Goal: Task Accomplishment & Management: Complete application form

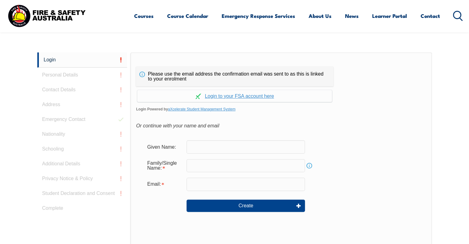
scroll to position [164, 0]
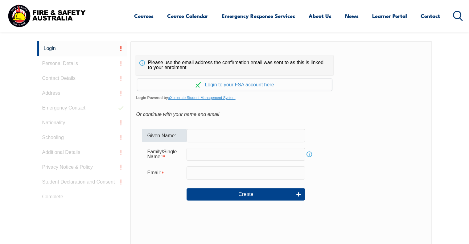
click at [240, 134] on input "text" at bounding box center [245, 135] width 118 height 13
type input "[PERSON_NAME]"
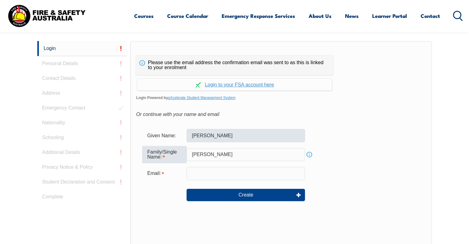
type input "[PERSON_NAME]"
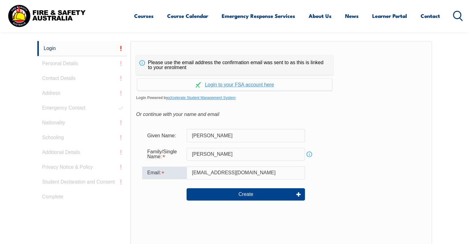
type input "[EMAIL_ADDRESS][DOMAIN_NAME]"
click at [376, 163] on form "Given Name: [PERSON_NAME] Family/Single Name: [PERSON_NAME] Info Email: [EMAIL_…" at bounding box center [281, 169] width 290 height 92
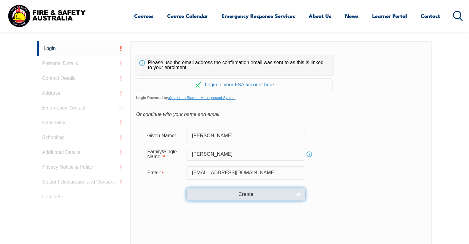
click at [243, 196] on button "Create" at bounding box center [245, 194] width 118 height 12
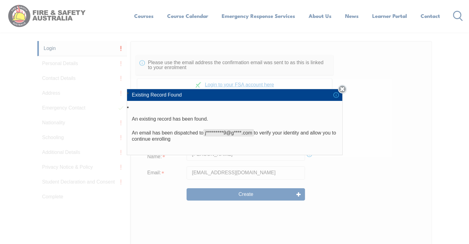
click at [343, 91] on link "Close" at bounding box center [342, 89] width 9 height 9
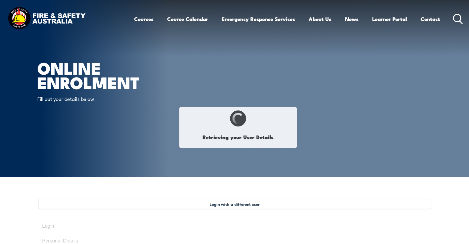
type input "[PERSON_NAME]"
type input "Sayers"
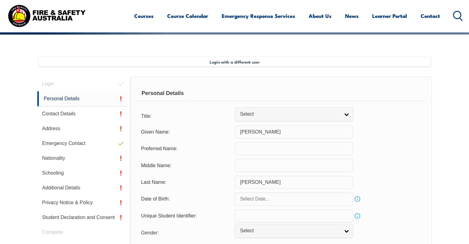
scroll to position [168, 0]
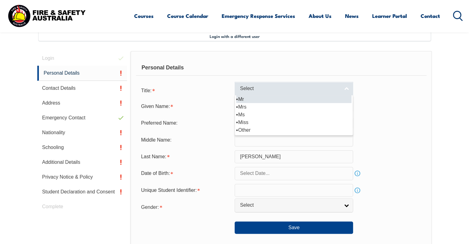
click at [262, 82] on link "Select" at bounding box center [294, 89] width 118 height 14
click at [261, 98] on li "Mr" at bounding box center [293, 99] width 115 height 8
select select "Mr"
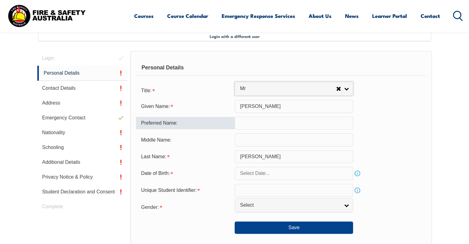
click at [259, 120] on input "text" at bounding box center [294, 122] width 118 height 13
drag, startPoint x: 471, startPoint y: 78, endPoint x: 421, endPoint y: 187, distance: 120.1
click at [421, 187] on div "Unique Student Identifier: Info" at bounding box center [281, 190] width 290 height 13
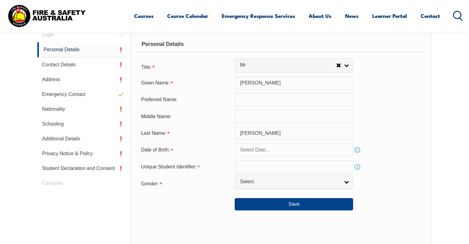
scroll to position [192, 0]
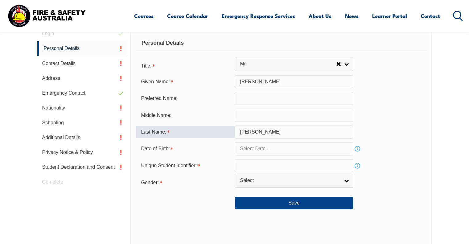
click at [304, 128] on input "Sayers" at bounding box center [294, 131] width 118 height 13
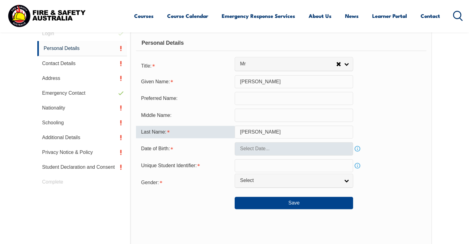
type input "[PERSON_NAME]"
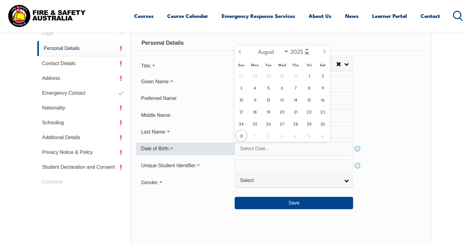
click at [301, 150] on input "text" at bounding box center [294, 148] width 118 height 13
click at [280, 52] on select "January February March April May June July August September October November De…" at bounding box center [272, 51] width 34 height 8
select select "3"
click at [255, 47] on select "January February March April May June July August September October November De…" at bounding box center [272, 51] width 34 height 8
click at [301, 51] on input "2025" at bounding box center [298, 50] width 20 height 7
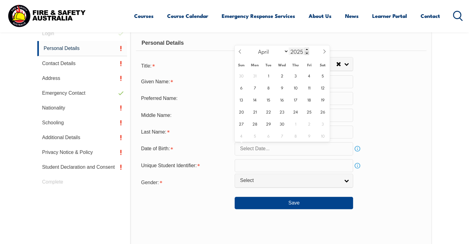
click at [301, 51] on input "2025" at bounding box center [298, 50] width 20 height 7
click at [307, 53] on span at bounding box center [306, 53] width 4 height 4
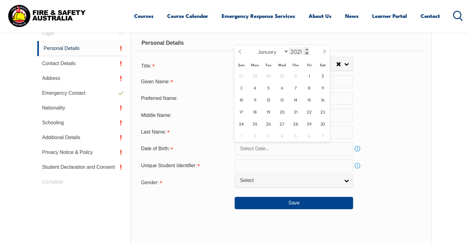
click at [307, 53] on span at bounding box center [306, 53] width 4 height 4
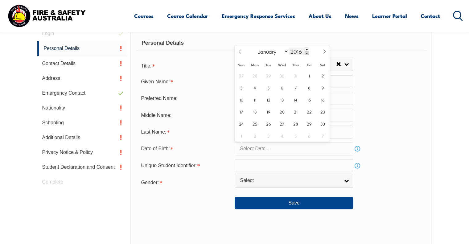
click at [307, 53] on span at bounding box center [306, 53] width 4 height 4
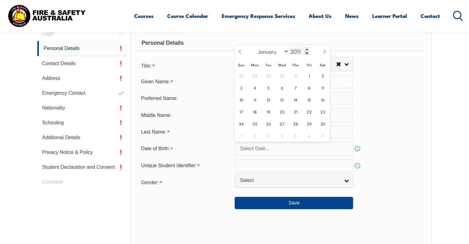
click at [307, 53] on span at bounding box center [306, 53] width 4 height 4
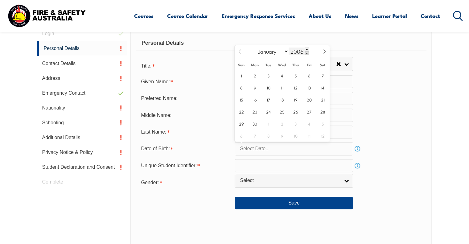
click at [307, 53] on span at bounding box center [306, 53] width 4 height 4
type input "2002"
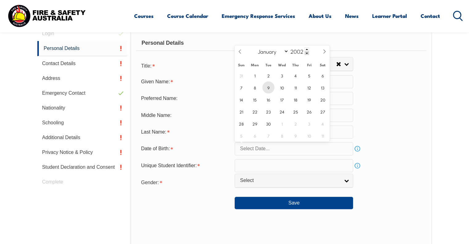
click at [267, 89] on span "9" at bounding box center [268, 87] width 12 height 12
type input "April 9, 2002"
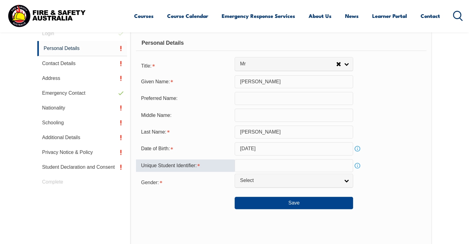
click at [291, 168] on input "text" at bounding box center [294, 165] width 118 height 13
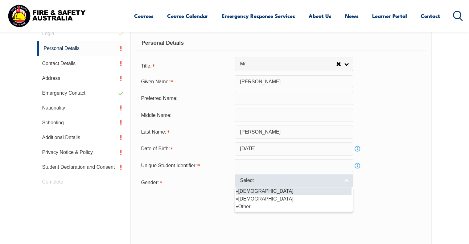
click at [292, 183] on span "Select" at bounding box center [290, 180] width 100 height 6
click at [288, 192] on li "[DEMOGRAPHIC_DATA]" at bounding box center [293, 191] width 115 height 8
select select "M"
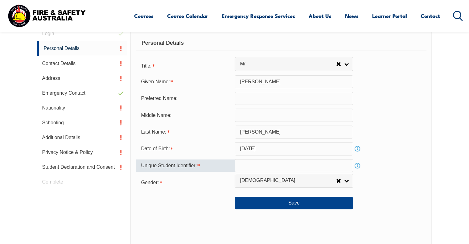
click at [268, 168] on input "text" at bounding box center [294, 165] width 118 height 13
type input "98VFX7N9S9"
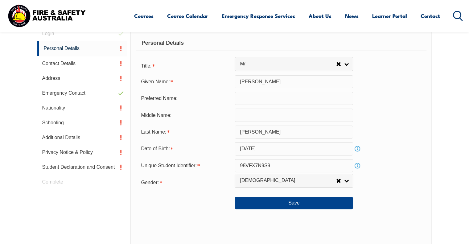
click at [198, 192] on div "Save" at bounding box center [281, 200] width 290 height 17
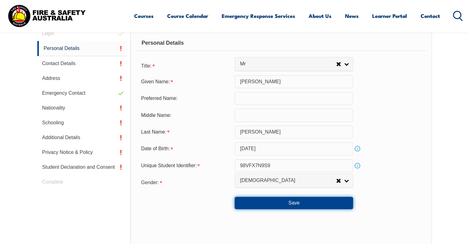
click at [250, 202] on button "Save" at bounding box center [294, 203] width 118 height 12
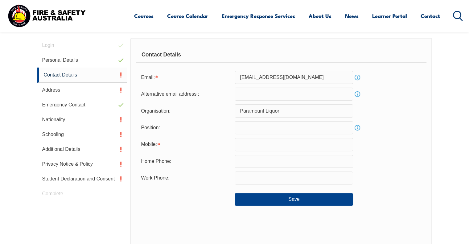
scroll to position [168, 0]
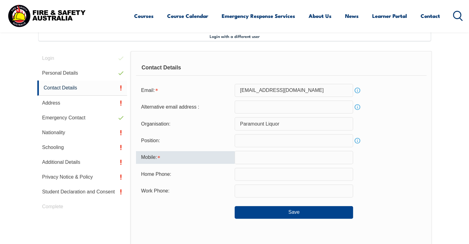
click at [272, 154] on input "text" at bounding box center [294, 157] width 118 height 13
type input "0408444270"
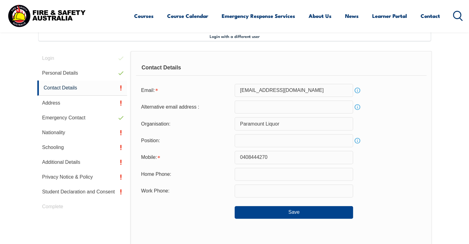
click at [192, 209] on div at bounding box center [185, 209] width 99 height 7
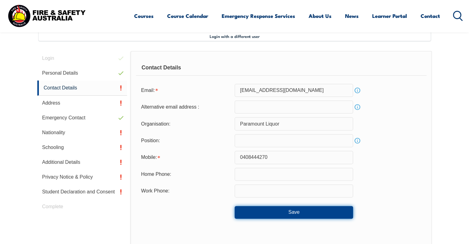
click at [247, 210] on button "Save" at bounding box center [294, 212] width 118 height 12
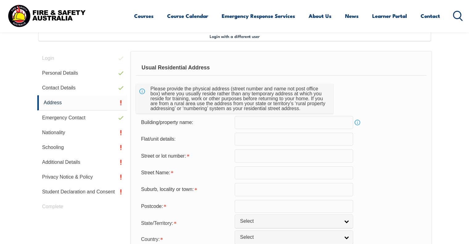
click at [412, 156] on div "Street or lot number:" at bounding box center [281, 155] width 290 height 13
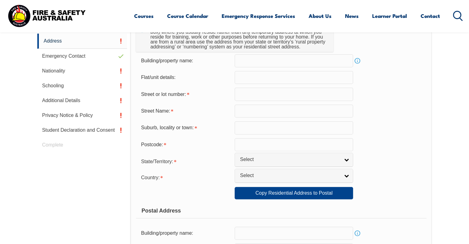
scroll to position [217, 0]
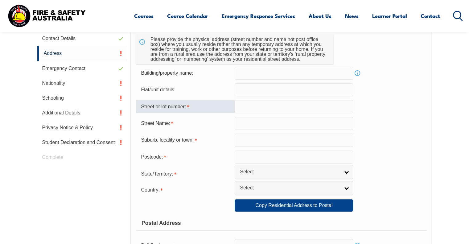
click at [350, 105] on input "text" at bounding box center [294, 106] width 118 height 13
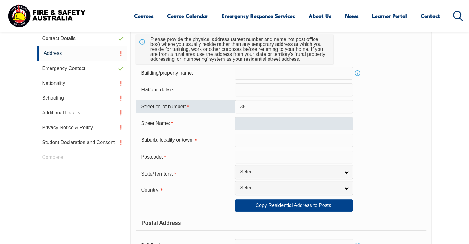
type input "38"
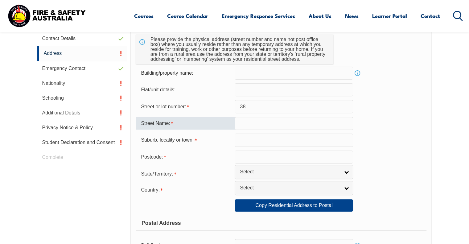
click at [337, 125] on input "text" at bounding box center [294, 123] width 118 height 13
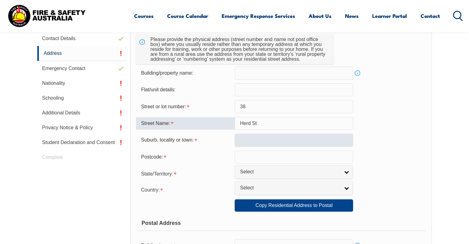
type input "Herd St"
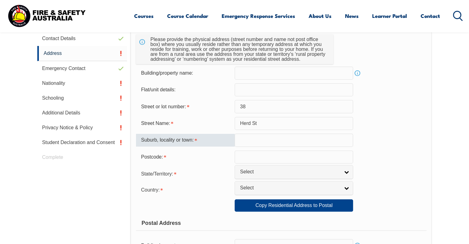
click at [327, 140] on input "text" at bounding box center [294, 139] width 118 height 13
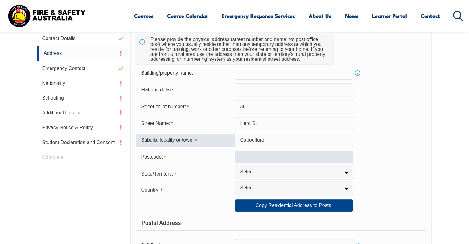
type input "Caboolture"
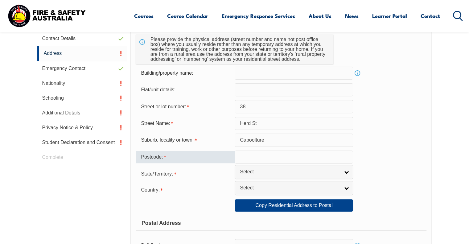
click at [320, 156] on input "text" at bounding box center [294, 156] width 118 height 13
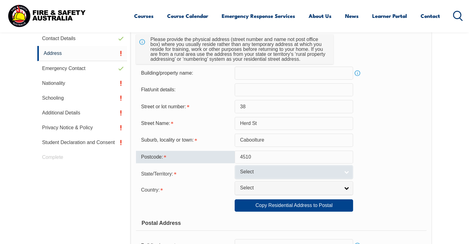
type input "4510"
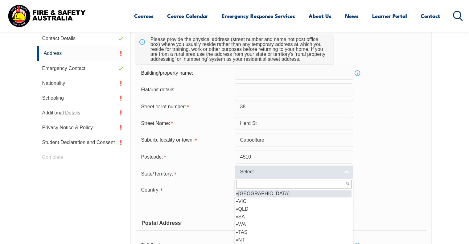
click at [295, 169] on span "Select" at bounding box center [290, 172] width 100 height 6
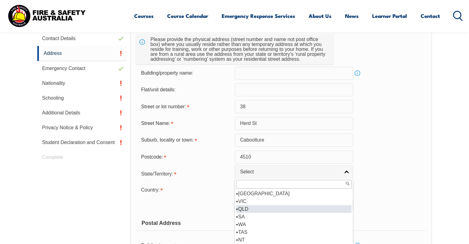
click at [268, 207] on li "QLD" at bounding box center [293, 209] width 115 height 8
select select "QLD"
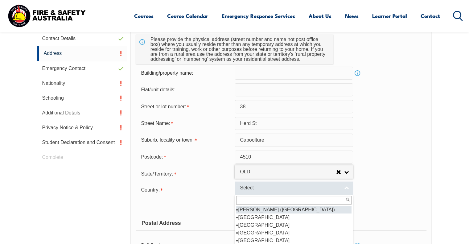
click at [260, 186] on span "Select" at bounding box center [290, 188] width 100 height 6
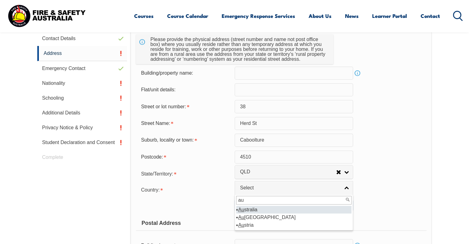
type input "au"
click at [258, 207] on li "Au stralia" at bounding box center [293, 210] width 115 height 8
select select "1101"
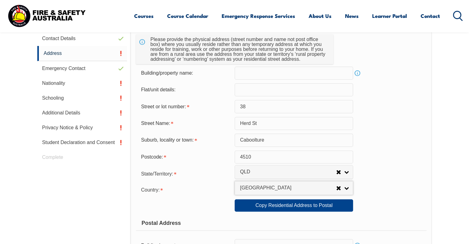
click at [211, 209] on div "Copy Residential Address to Postal:" at bounding box center [185, 205] width 99 height 12
click at [252, 208] on link "Copy Residential Address to Postal" at bounding box center [294, 205] width 118 height 12
type input "38"
type input "Herd St"
type input "Caboolture"
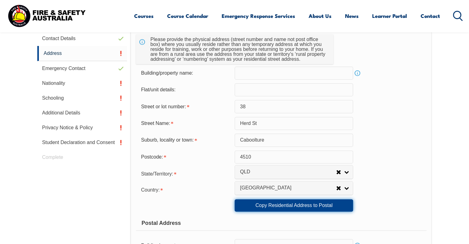
select select "QLD"
type input "4510"
select select "1101"
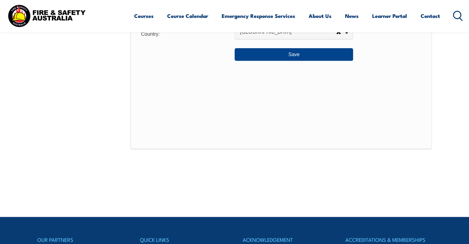
scroll to position [562, 0]
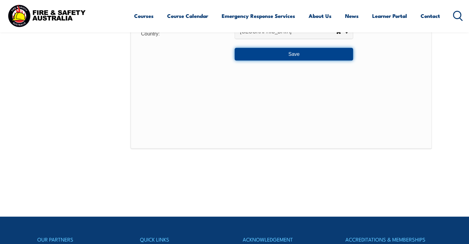
click at [327, 53] on button "Save" at bounding box center [294, 54] width 118 height 12
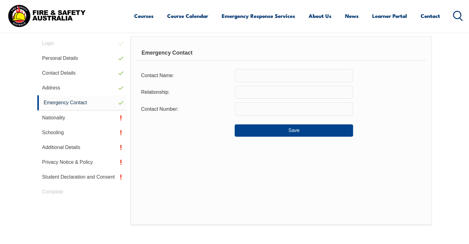
scroll to position [168, 0]
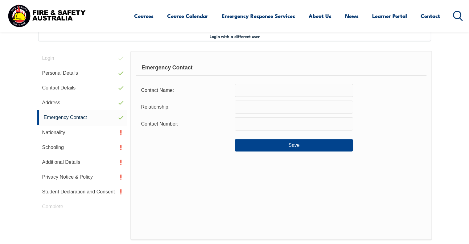
drag, startPoint x: 473, startPoint y: 67, endPoint x: 336, endPoint y: 177, distance: 176.3
click at [336, 177] on div "Emergency Contact Contact Name: Relationship: Contact Number: Save" at bounding box center [280, 145] width 301 height 189
click at [95, 135] on link "Nationality" at bounding box center [82, 132] width 90 height 15
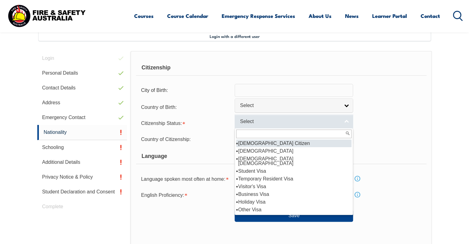
click at [272, 122] on span "Select" at bounding box center [290, 121] width 100 height 6
click at [253, 142] on li "[DEMOGRAPHIC_DATA] Citizen" at bounding box center [293, 143] width 115 height 8
select select "1"
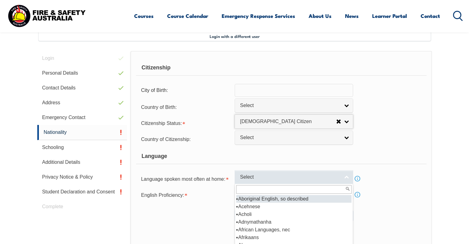
click at [271, 177] on span "Select" at bounding box center [290, 177] width 100 height 6
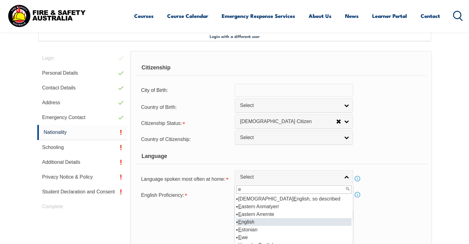
type input "e"
click at [259, 220] on li "E nglish" at bounding box center [293, 222] width 115 height 8
select select "1201"
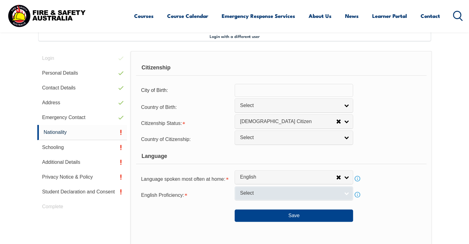
drag, startPoint x: 259, startPoint y: 184, endPoint x: 259, endPoint y: 192, distance: 8.0
click at [259, 192] on form "Citizenship City of Birth: Country of Birth: Adelie Land (France) Afghanistan A…" at bounding box center [281, 140] width 290 height 161
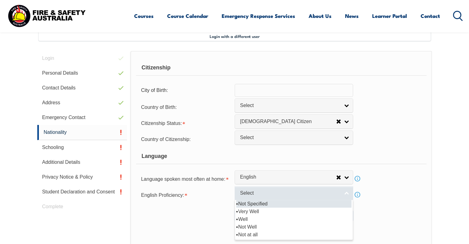
click at [259, 192] on span "Select" at bounding box center [290, 193] width 100 height 6
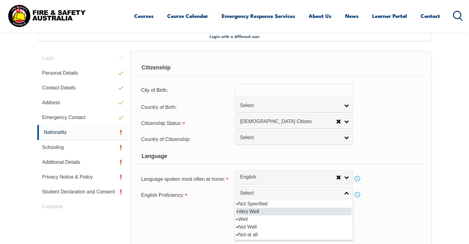
click at [264, 211] on li "Very Well" at bounding box center [293, 211] width 115 height 8
select select "1"
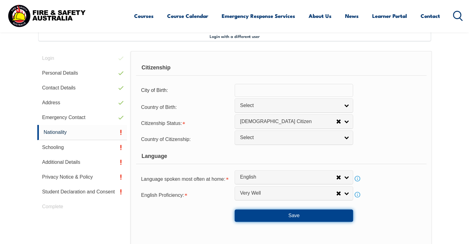
click at [294, 211] on button "Save" at bounding box center [294, 215] width 118 height 12
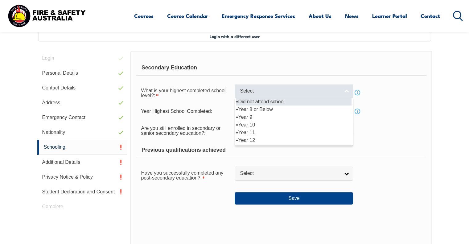
click at [278, 90] on span "Select" at bounding box center [290, 91] width 100 height 6
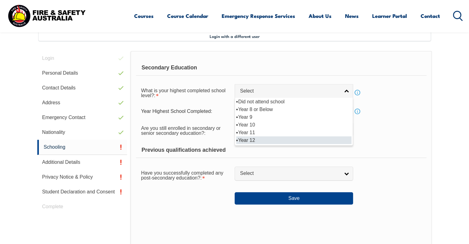
click at [276, 140] on li "Year 12" at bounding box center [293, 140] width 115 height 8
select select "12"
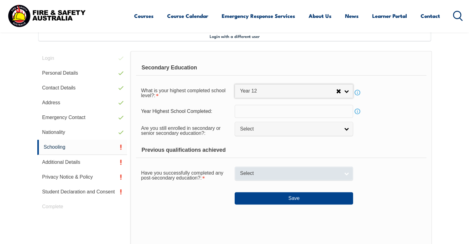
click at [287, 174] on span "Select" at bounding box center [290, 173] width 100 height 6
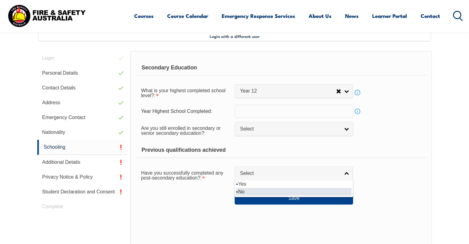
click at [292, 191] on li "No" at bounding box center [293, 192] width 115 height 8
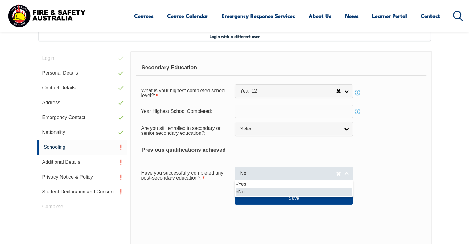
click at [270, 172] on span "No" at bounding box center [288, 173] width 96 height 6
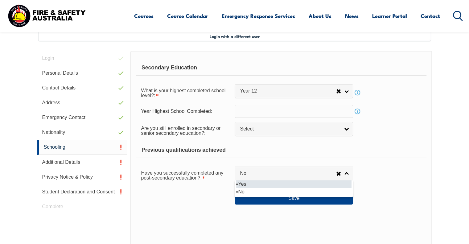
click at [273, 182] on li "Yes" at bounding box center [293, 184] width 115 height 8
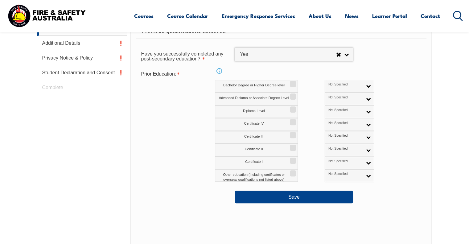
scroll to position [288, 0]
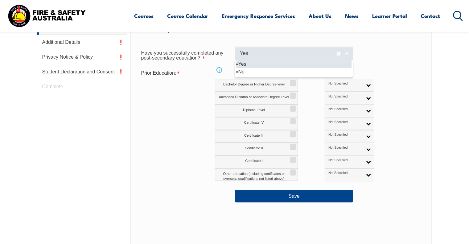
click at [285, 57] on link "Yes" at bounding box center [294, 54] width 118 height 14
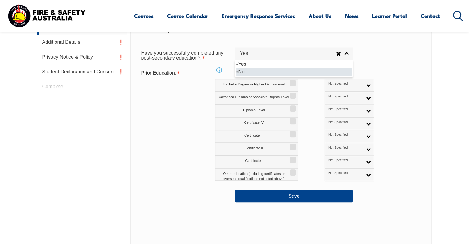
click at [276, 73] on li "No" at bounding box center [293, 72] width 115 height 8
select select "false"
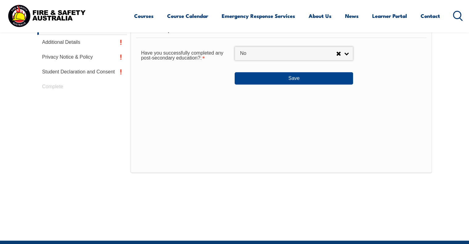
drag, startPoint x: 473, startPoint y: 80, endPoint x: 398, endPoint y: 43, distance: 83.3
click at [398, 43] on form "Secondary Education What is your highest completed school level?: Did not atten…" at bounding box center [281, 12] width 290 height 144
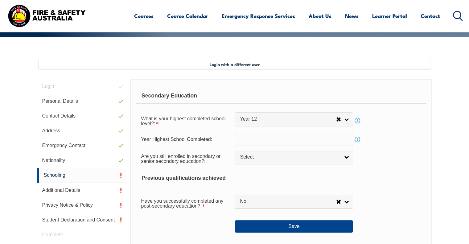
scroll to position [152, 0]
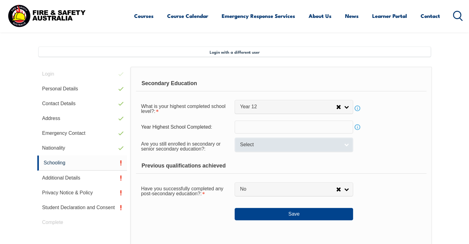
click at [302, 143] on span "Select" at bounding box center [290, 144] width 100 height 6
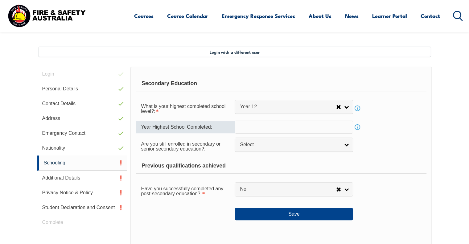
click at [283, 124] on input "text" at bounding box center [294, 126] width 118 height 13
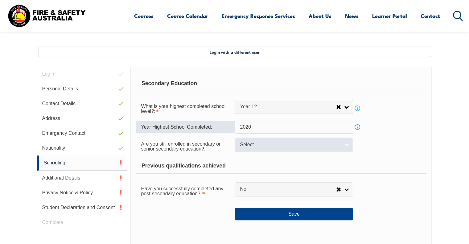
type input "2020"
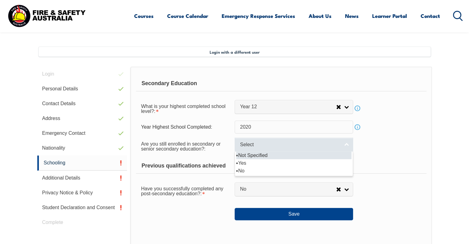
click at [275, 147] on span "Select" at bounding box center [290, 144] width 100 height 6
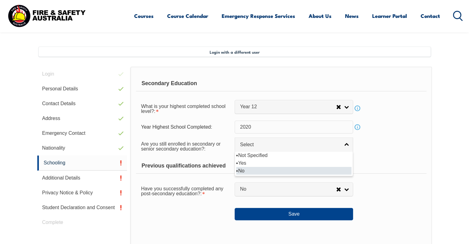
click at [278, 171] on li "No" at bounding box center [293, 171] width 115 height 8
select select "false"
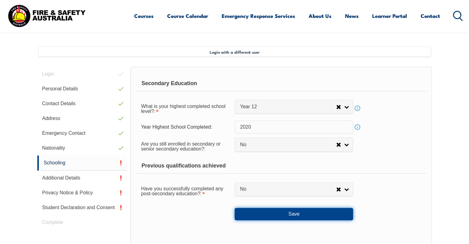
click at [292, 211] on button "Save" at bounding box center [294, 214] width 118 height 12
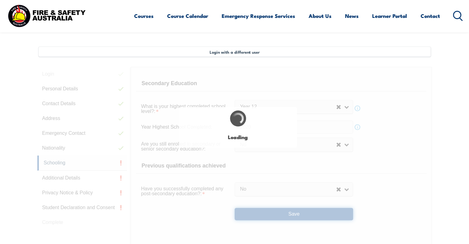
select select
select select "false"
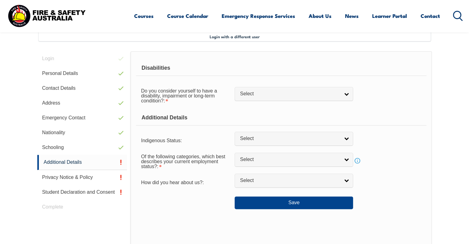
scroll to position [168, 0]
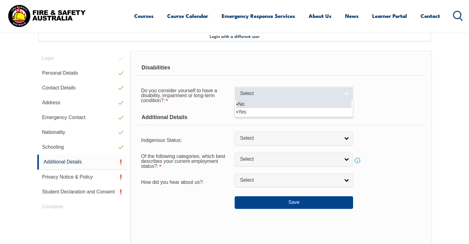
click at [244, 95] on span "Select" at bounding box center [290, 93] width 100 height 6
click at [246, 104] on li "No" at bounding box center [293, 104] width 115 height 8
select select "false"
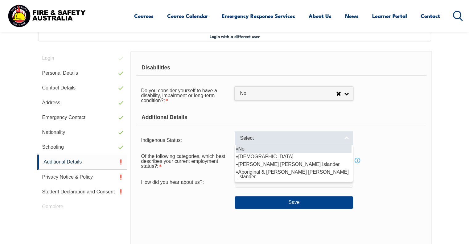
click at [266, 139] on span "Select" at bounding box center [290, 138] width 100 height 6
click at [270, 151] on li "No" at bounding box center [293, 149] width 115 height 8
select select "4"
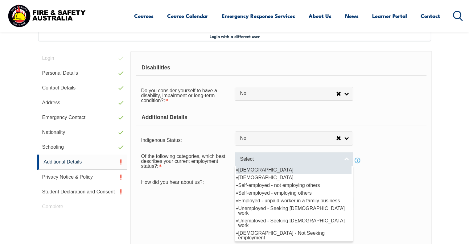
click at [271, 157] on span "Select" at bounding box center [290, 159] width 100 height 6
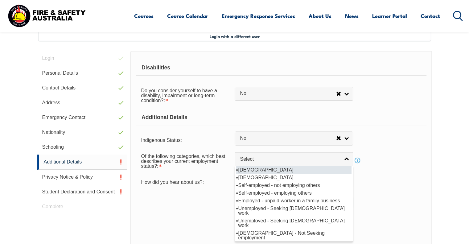
click at [273, 169] on li "[DEMOGRAPHIC_DATA]" at bounding box center [293, 170] width 115 height 8
select select "1"
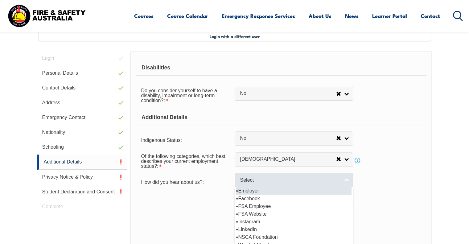
click at [277, 175] on link "Select" at bounding box center [294, 180] width 118 height 14
click at [283, 190] on li "Employer" at bounding box center [293, 191] width 115 height 8
select select "8019"
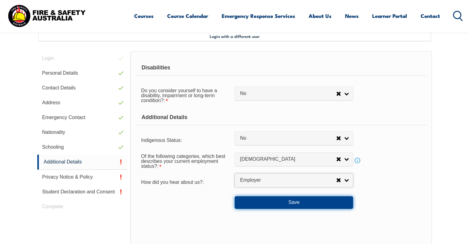
click at [288, 201] on button "Save" at bounding box center [294, 202] width 118 height 12
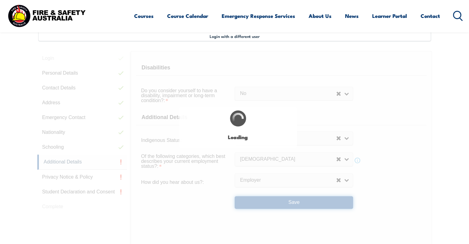
select select "false"
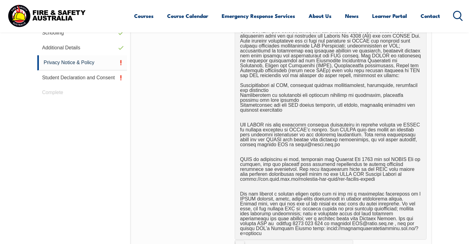
scroll to position [241, 0]
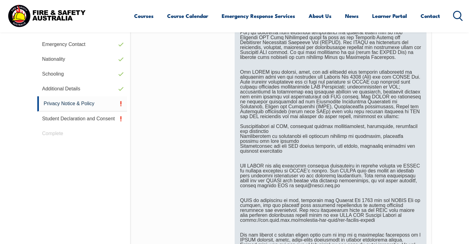
click at [404, 103] on div at bounding box center [330, 139] width 191 height 284
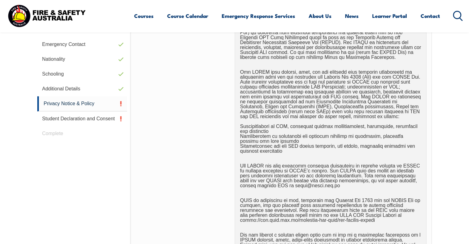
drag, startPoint x: 473, startPoint y: 54, endPoint x: 446, endPoint y: 40, distance: 30.2
click at [446, 40] on section "Login with a different user Login Personal Details Contact Details Address Emer…" at bounding box center [234, 203] width 469 height 534
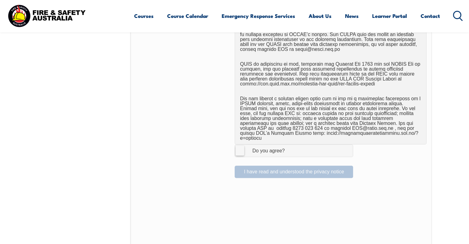
scroll to position [377, 0]
click at [238, 144] on label "I Agree Do you agree?" at bounding box center [294, 150] width 118 height 12
click at [289, 144] on input "I Agree Do you agree?" at bounding box center [294, 150] width 10 height 12
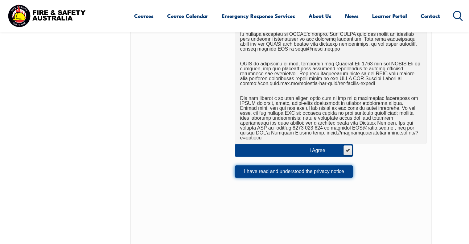
click at [258, 167] on button "I have read and understood the privacy notice" at bounding box center [294, 171] width 118 height 12
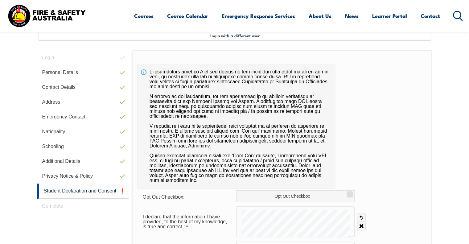
scroll to position [168, 0]
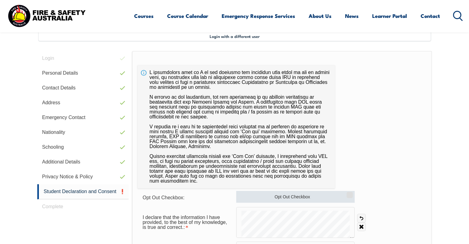
click at [347, 193] on input "Opt Out Checkbox" at bounding box center [349, 192] width 4 height 1
checkbox input "true"
drag, startPoint x: 471, startPoint y: 102, endPoint x: 434, endPoint y: 66, distance: 51.4
click at [434, 66] on section "Login with a different user Login Personal Details Contact Details Address Emer…" at bounding box center [234, 220] width 469 height 423
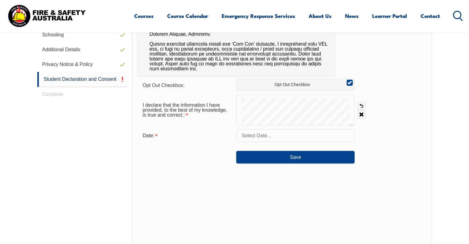
scroll to position [279, 0]
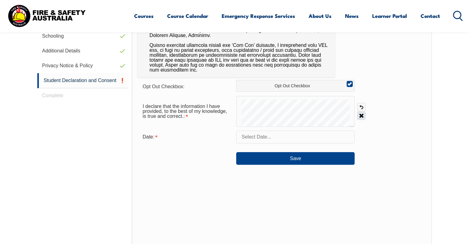
click at [363, 117] on link "Clear" at bounding box center [361, 115] width 9 height 9
drag, startPoint x: 299, startPoint y: 98, endPoint x: 244, endPoint y: 127, distance: 61.8
click at [244, 127] on form "Opt Out Checkbox: Opt Out Checkbox I declare that the information I have provid…" at bounding box center [281, 122] width 288 height 85
click at [283, 139] on input "text" at bounding box center [295, 136] width 118 height 13
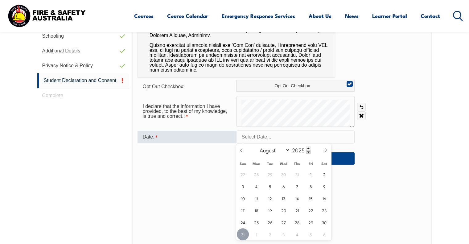
click at [243, 235] on span "31" at bounding box center [243, 234] width 12 height 12
type input "August 31, 2025"
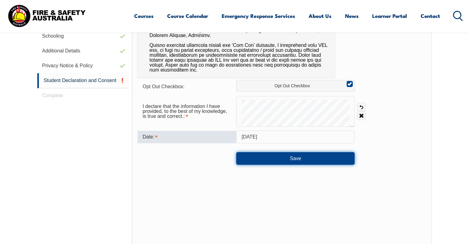
click at [267, 156] on button "Save" at bounding box center [295, 158] width 118 height 12
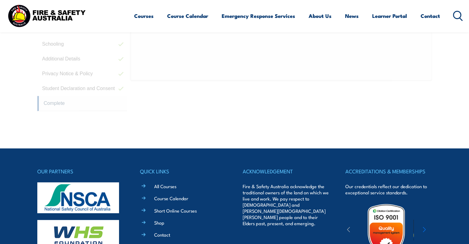
scroll to position [220, 0]
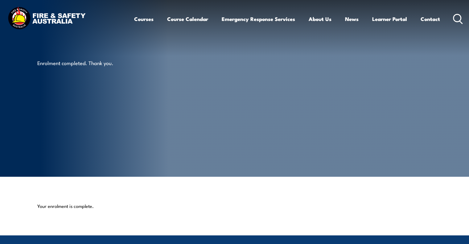
drag, startPoint x: 453, startPoint y: 153, endPoint x: 249, endPoint y: 218, distance: 214.5
click at [249, 218] on section "Your enrolment is complete." at bounding box center [234, 206] width 469 height 59
click at [383, 17] on link "Learner Portal" at bounding box center [389, 19] width 35 height 16
